Goal: Use online tool/utility: Utilize a website feature to perform a specific function

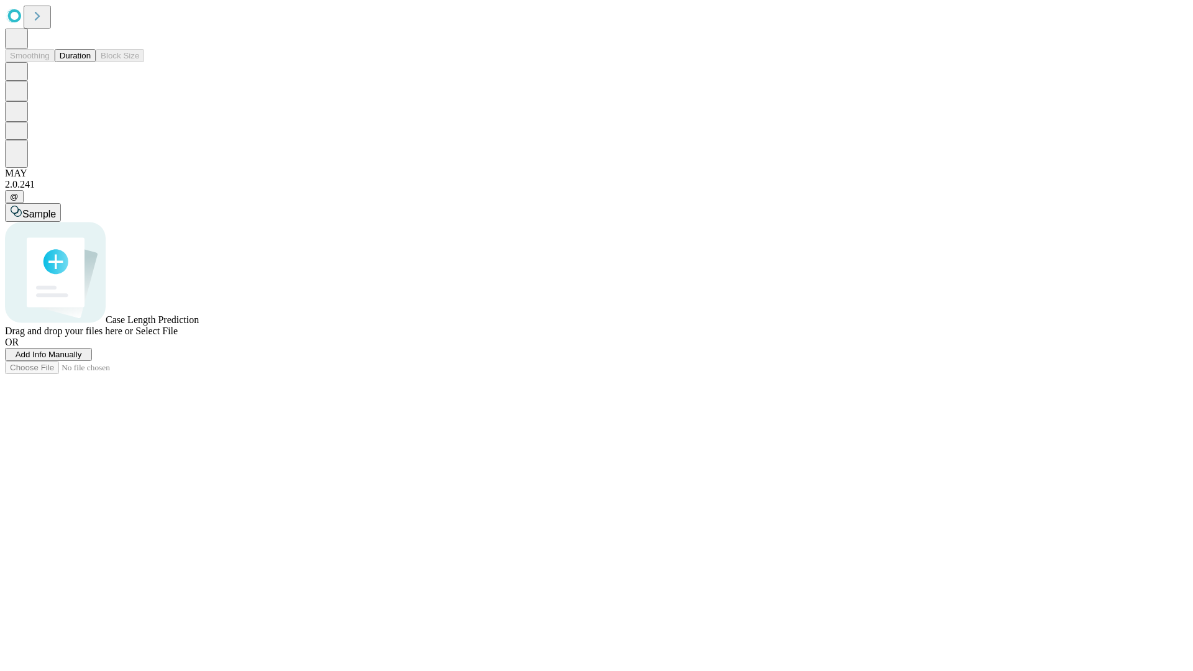
click at [91, 62] on button "Duration" at bounding box center [75, 55] width 41 height 13
click at [56, 209] on span "Sample" at bounding box center [39, 214] width 34 height 11
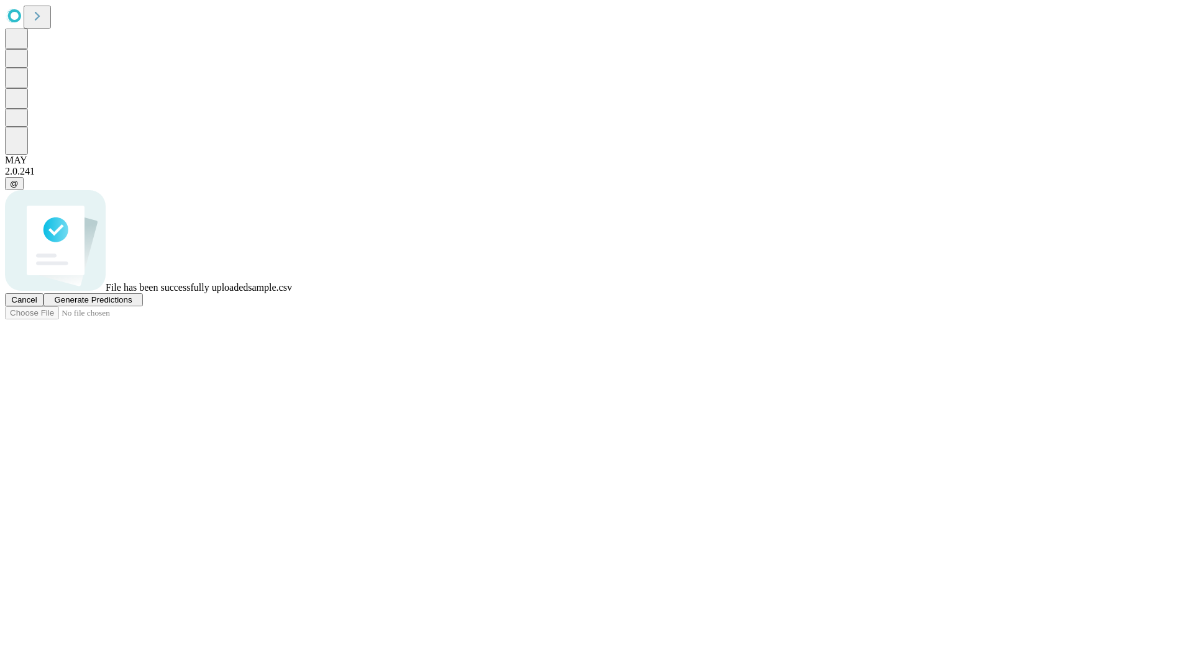
click at [132, 305] on span "Generate Predictions" at bounding box center [93, 299] width 78 height 9
